Goal: Task Accomplishment & Management: Manage account settings

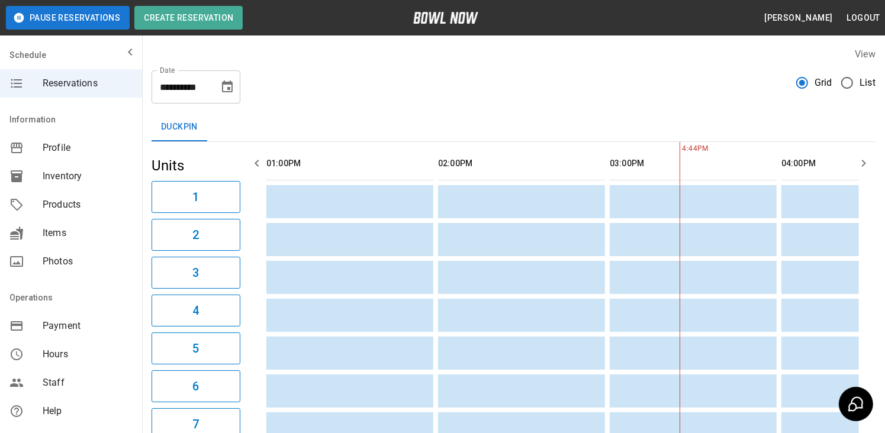
scroll to position [0, 343]
click at [863, 160] on icon "button" at bounding box center [863, 163] width 14 height 14
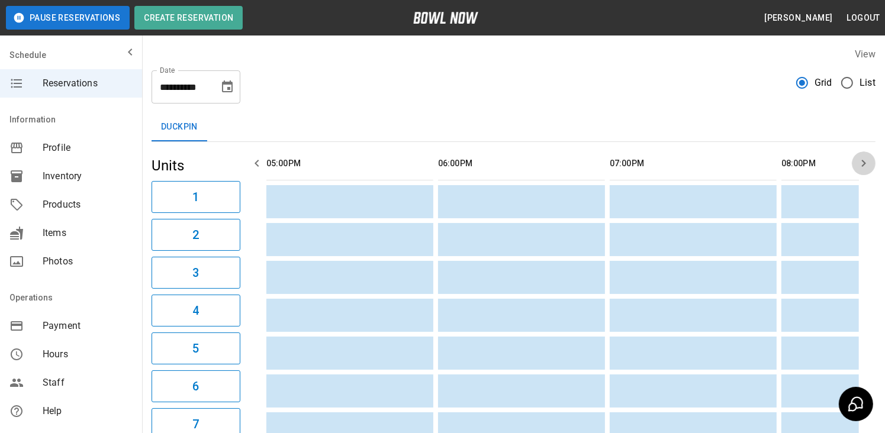
click at [863, 160] on icon "button" at bounding box center [863, 163] width 14 height 14
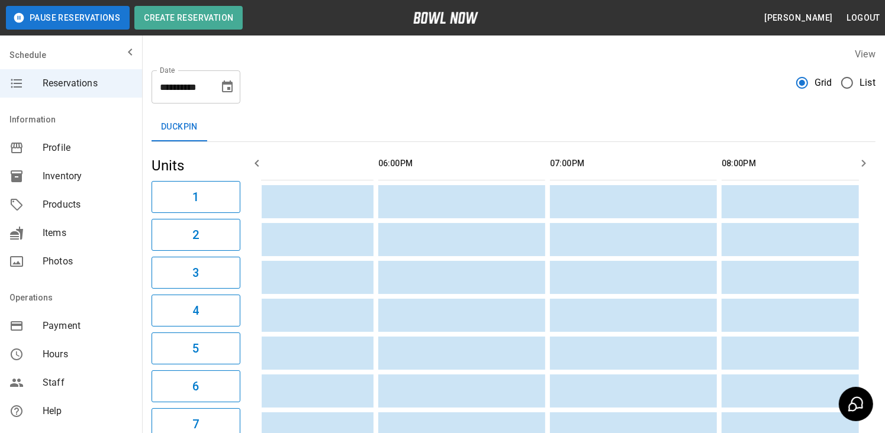
click at [863, 160] on icon "button" at bounding box center [863, 163] width 14 height 14
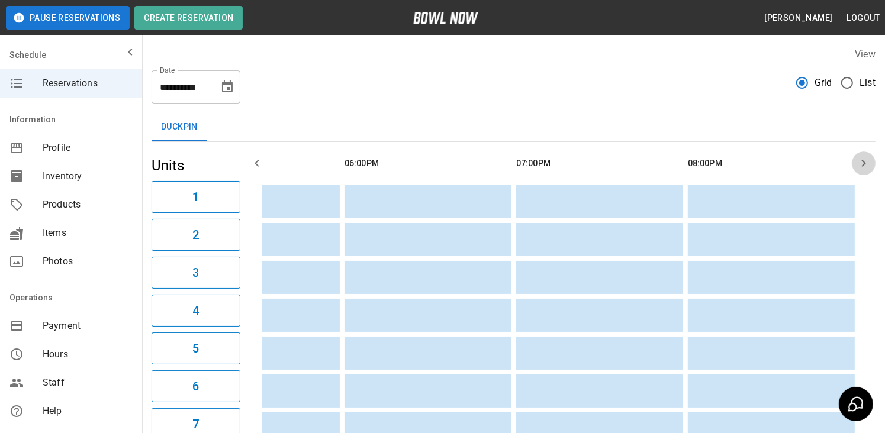
click at [863, 160] on icon "button" at bounding box center [863, 163] width 14 height 14
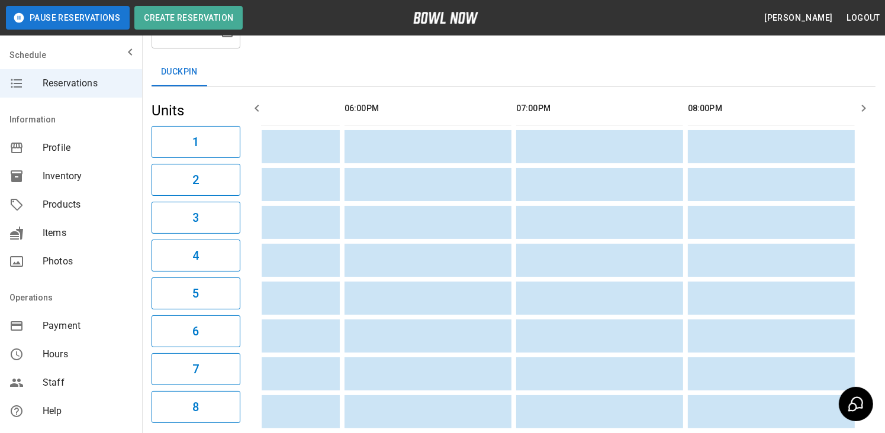
scroll to position [0, 0]
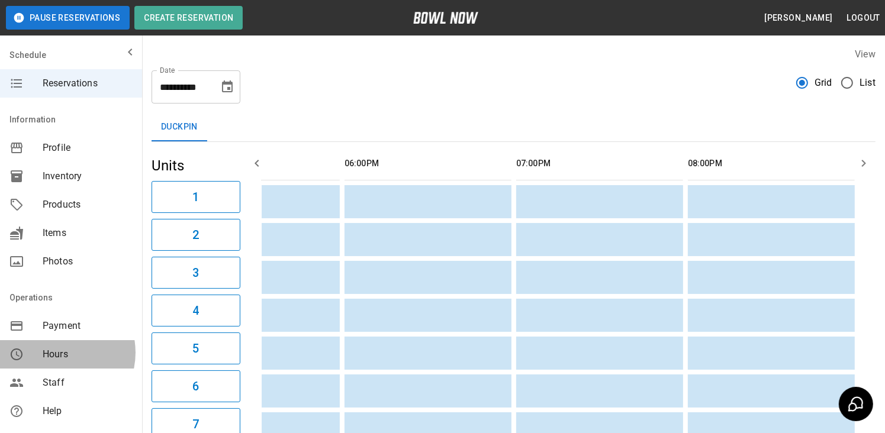
click at [57, 353] on span "Hours" at bounding box center [88, 354] width 90 height 14
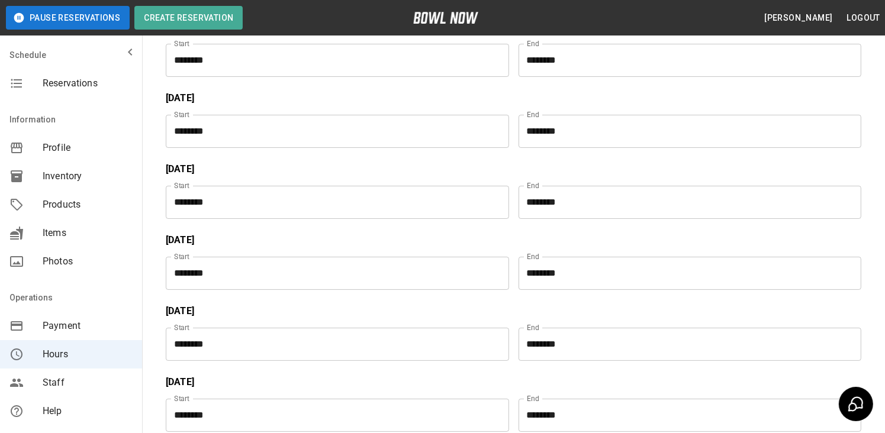
scroll to position [118, 0]
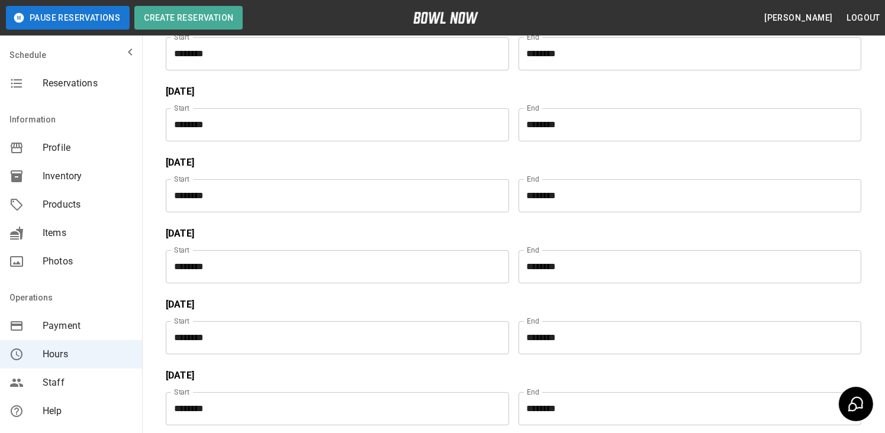
click at [549, 336] on input "********" at bounding box center [685, 337] width 335 height 33
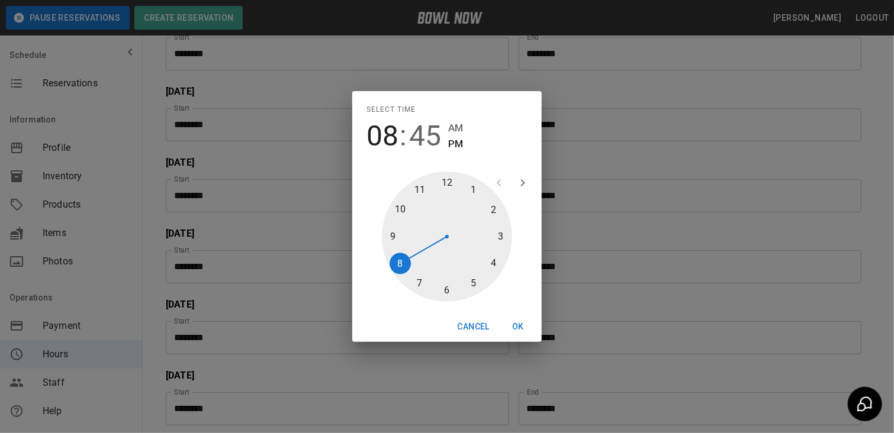
click at [418, 280] on div at bounding box center [447, 237] width 130 height 130
type input "********"
click at [523, 326] on button "OK" at bounding box center [518, 327] width 38 height 22
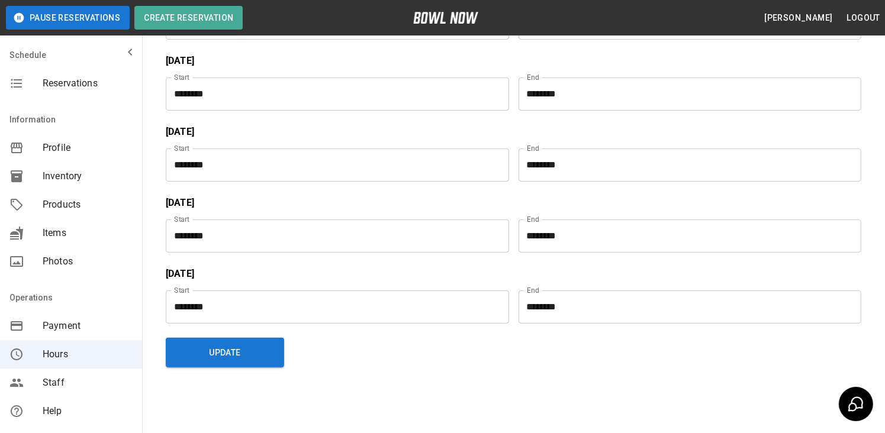
scroll to position [296, 0]
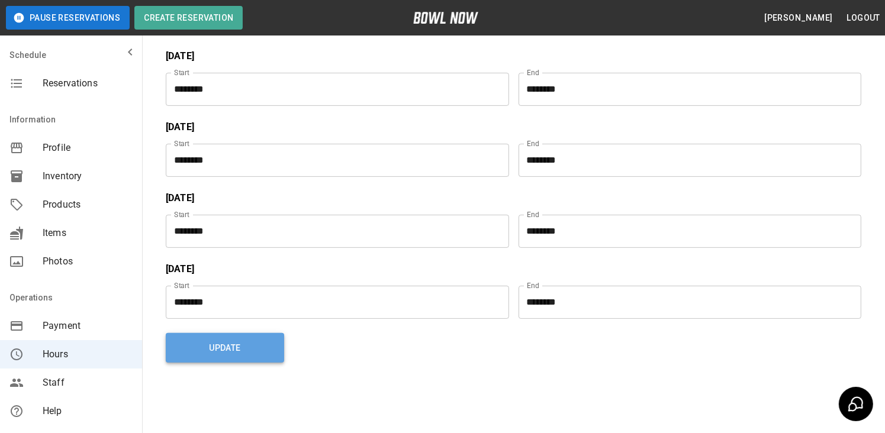
click at [231, 347] on button "Update" at bounding box center [225, 348] width 118 height 30
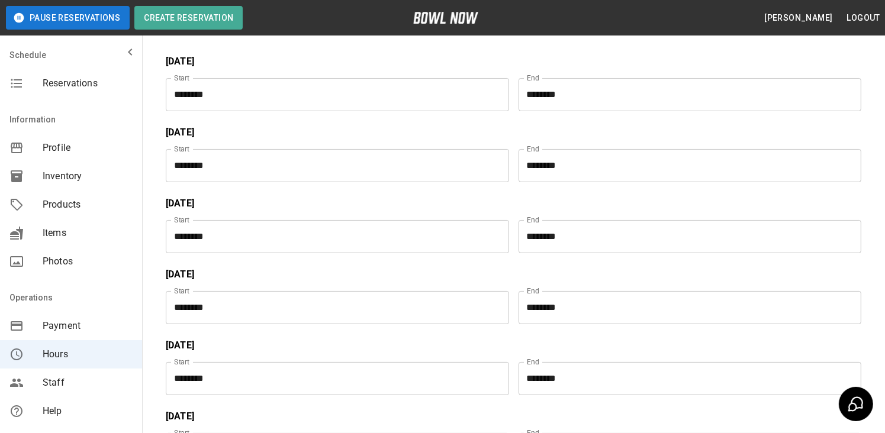
scroll to position [59, 0]
